Goal: Information Seeking & Learning: Check status

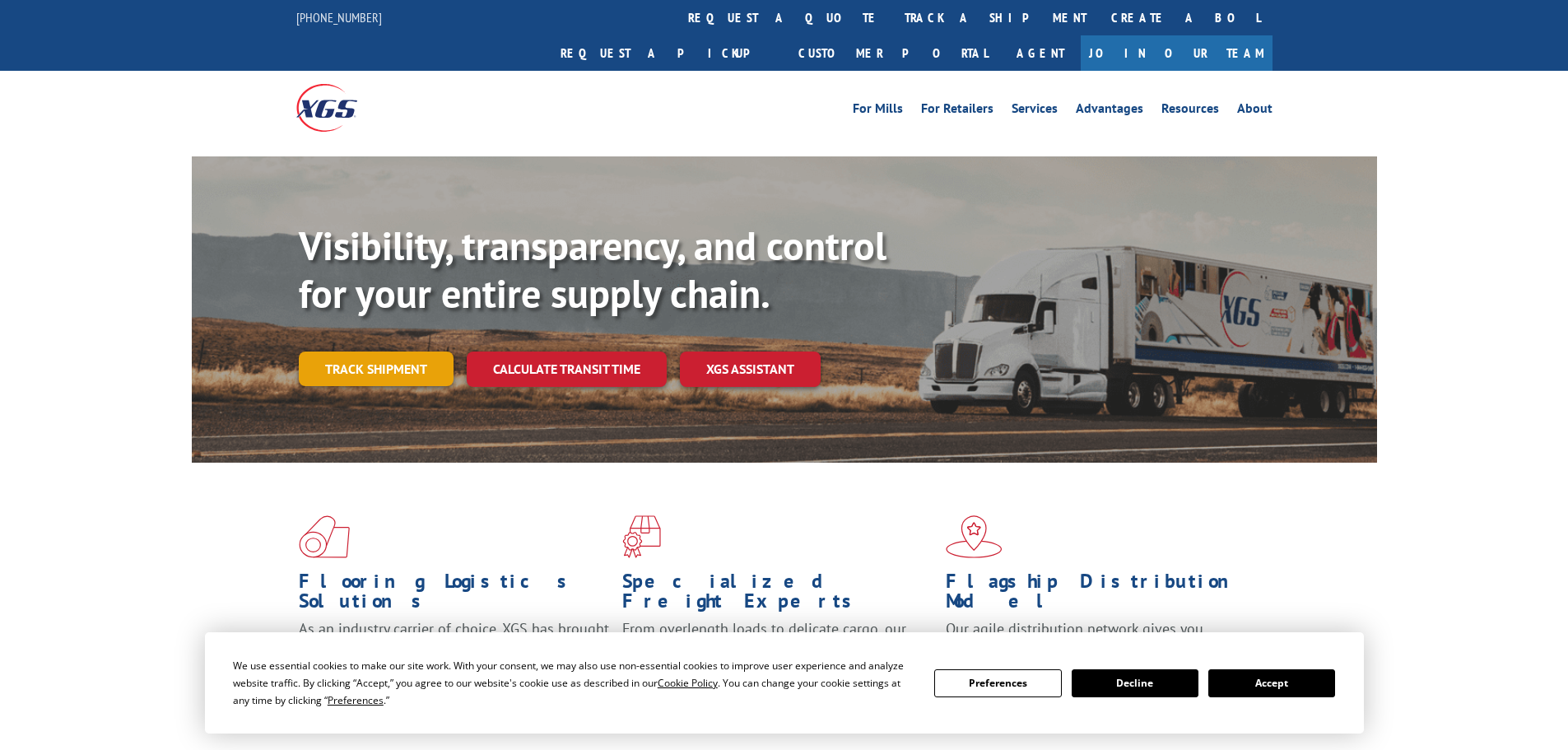
click at [361, 352] on link "Track shipment" at bounding box center [376, 369] width 154 height 35
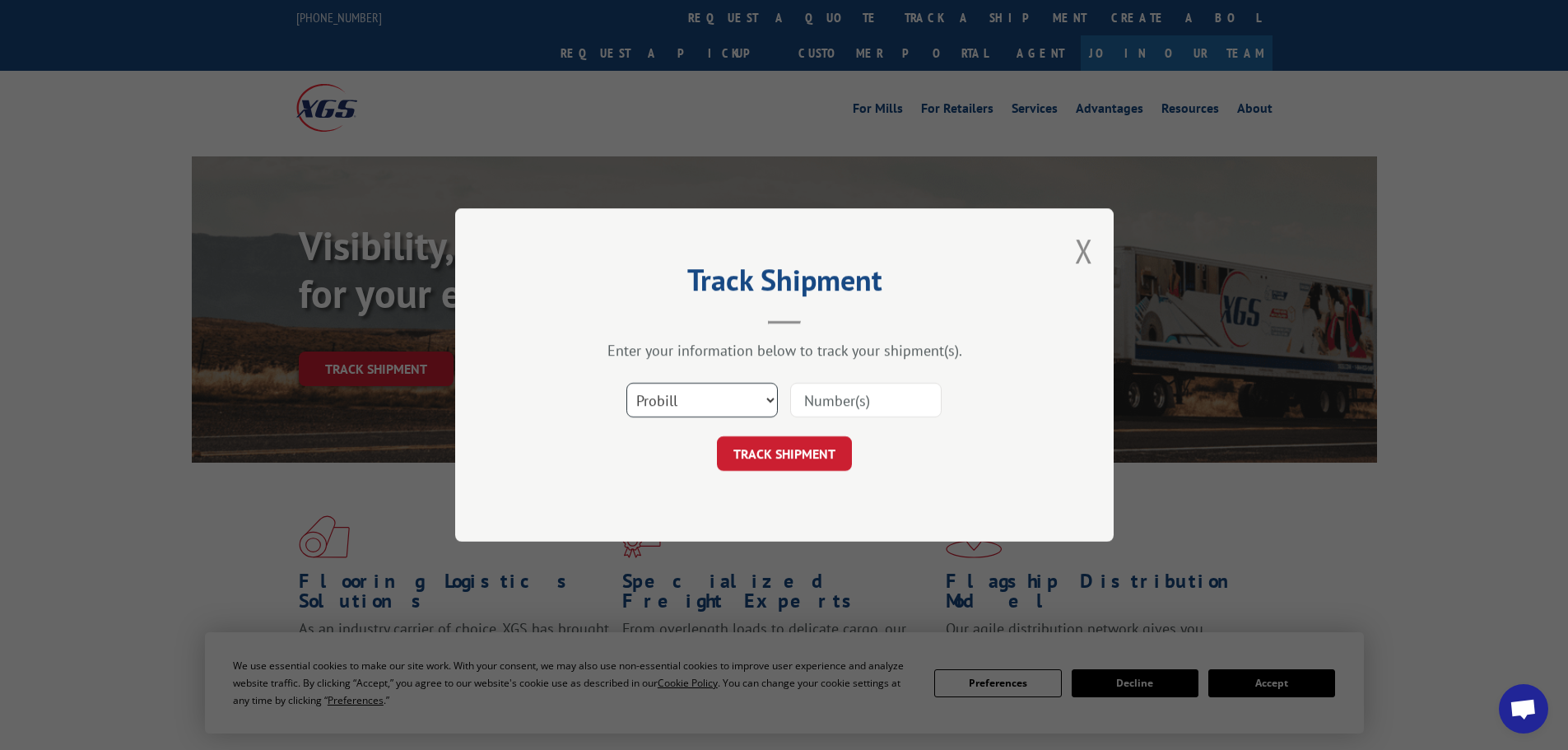
click at [710, 398] on select "Select category... Probill BOL PO" at bounding box center [702, 400] width 152 height 35
select select "po"
click at [626, 383] on select "Select category... Probill BOL PO" at bounding box center [702, 400] width 152 height 35
click at [819, 405] on input at bounding box center [867, 400] width 152 height 35
paste input "296684972"
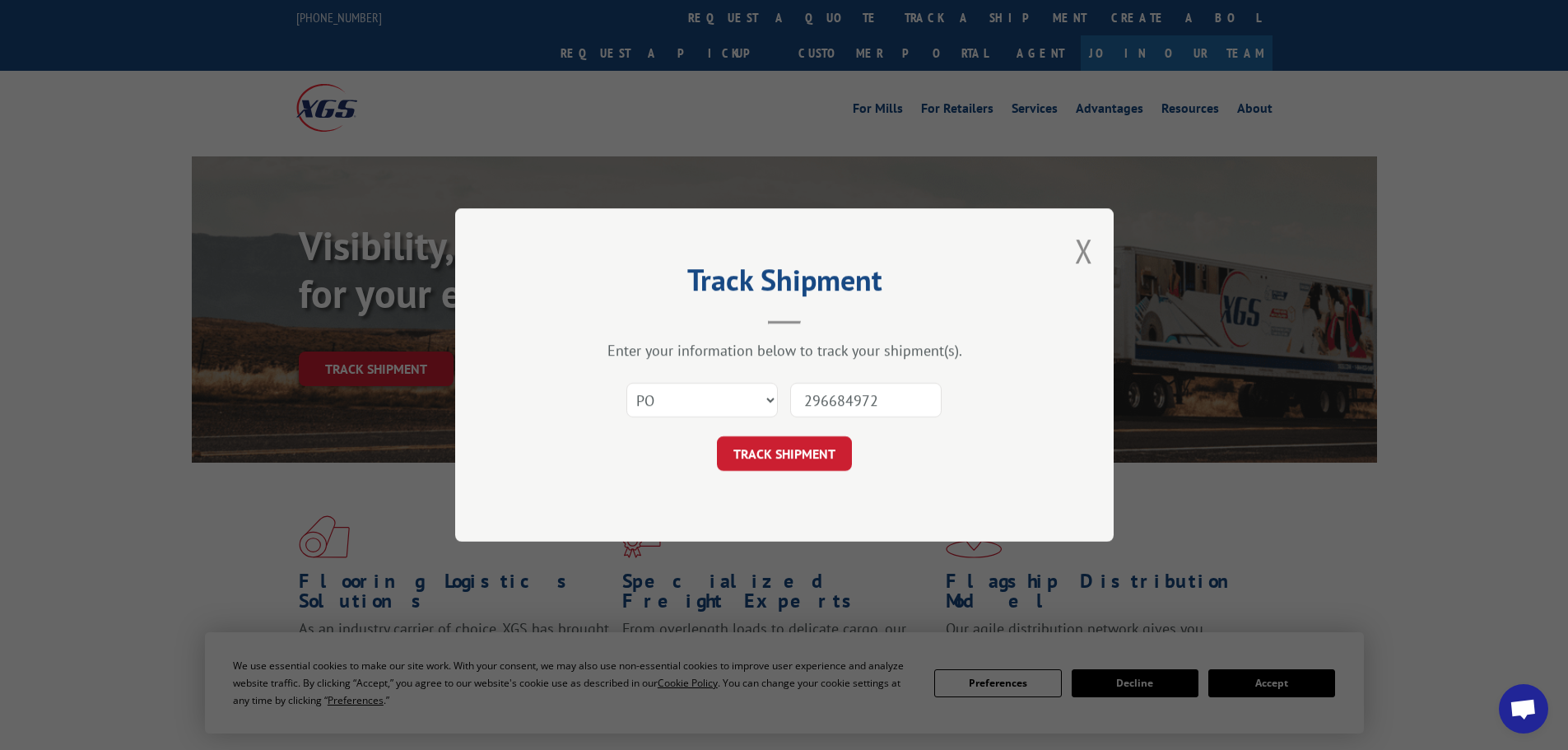
type input "296684972"
click at [776, 461] on button "TRACK SHIPMENT" at bounding box center [784, 454] width 135 height 35
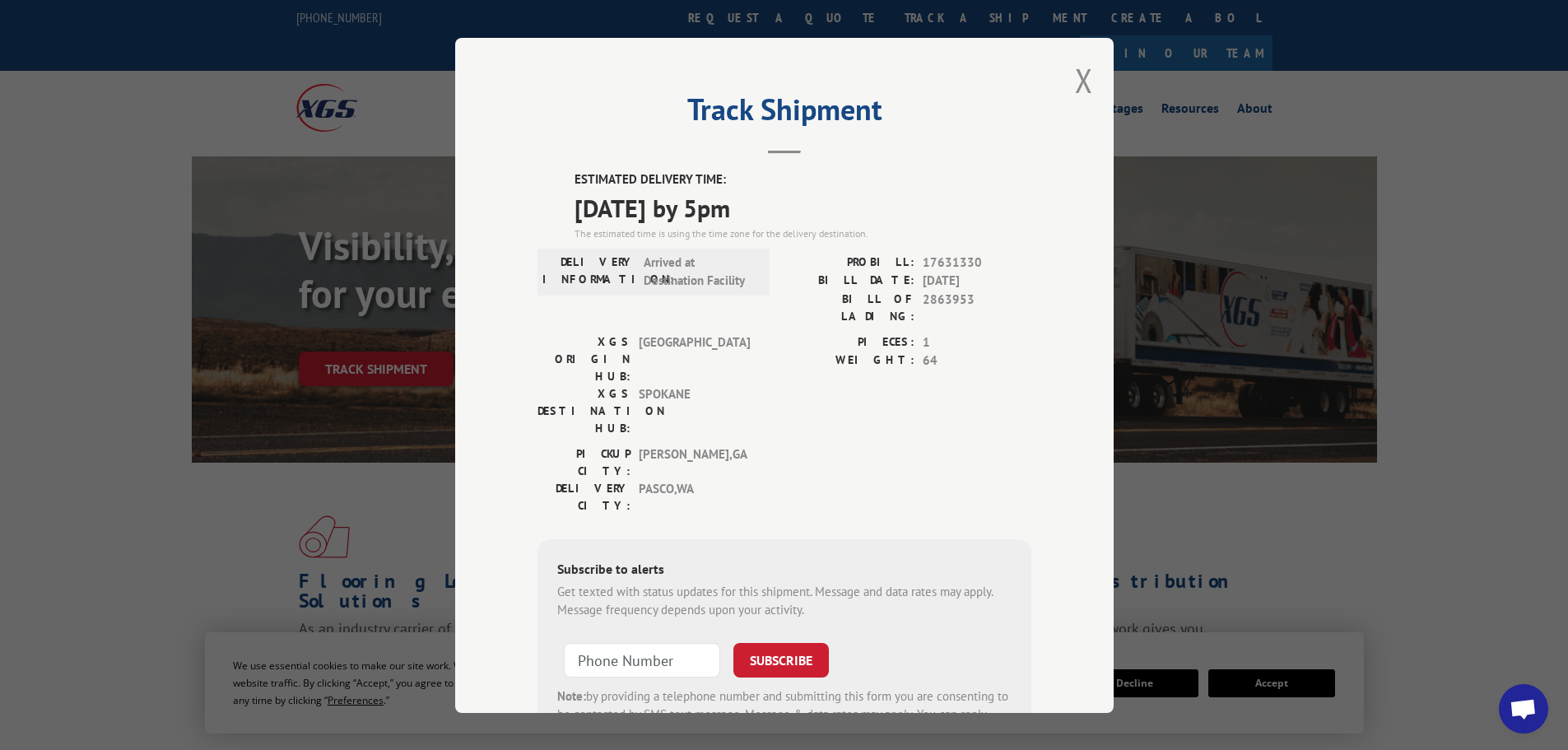
drag, startPoint x: 802, startPoint y: 214, endPoint x: 561, endPoint y: 213, distance: 241.0
click at [562, 219] on div "ESTIMATED DELIVERY TIME: [DATE] by 5pm The estimated time is using the time zon…" at bounding box center [784, 466] width 494 height 592
click at [1078, 82] on button "Close modal" at bounding box center [1084, 79] width 18 height 44
